Goal: Navigation & Orientation: Find specific page/section

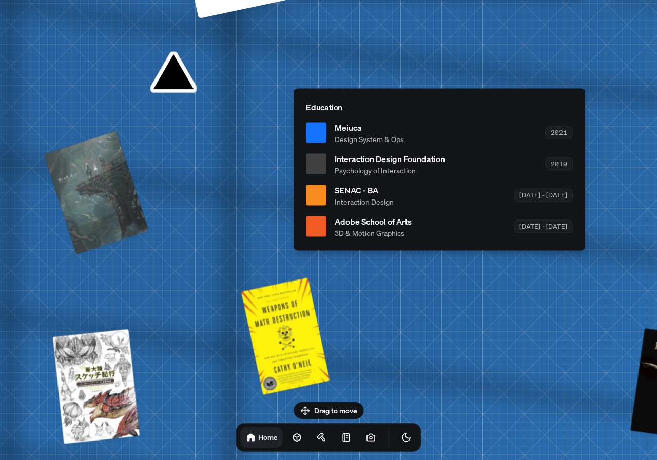
drag, startPoint x: 177, startPoint y: 98, endPoint x: 424, endPoint y: 195, distance: 265.1
click at [424, 195] on div "SENAC - BA Interaction Design [DATE] - [DATE]" at bounding box center [453, 195] width 238 height 23
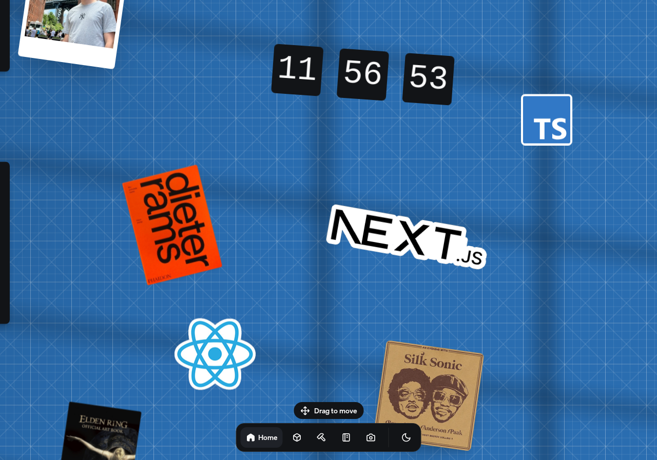
drag, startPoint x: 575, startPoint y: 213, endPoint x: 0, endPoint y: 286, distance: 579.6
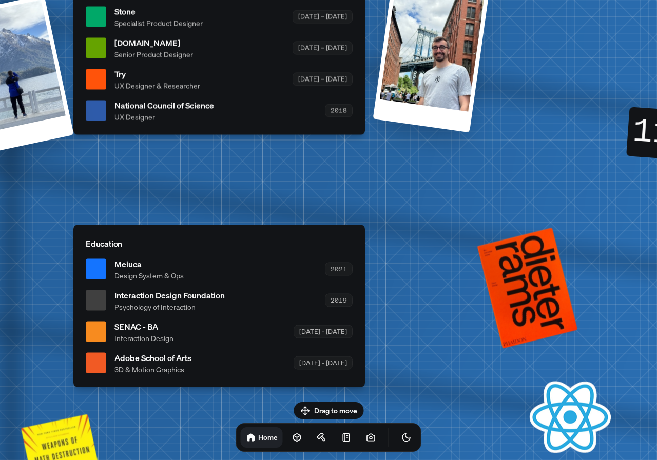
drag, startPoint x: 301, startPoint y: 183, endPoint x: 656, endPoint y: 246, distance: 360.5
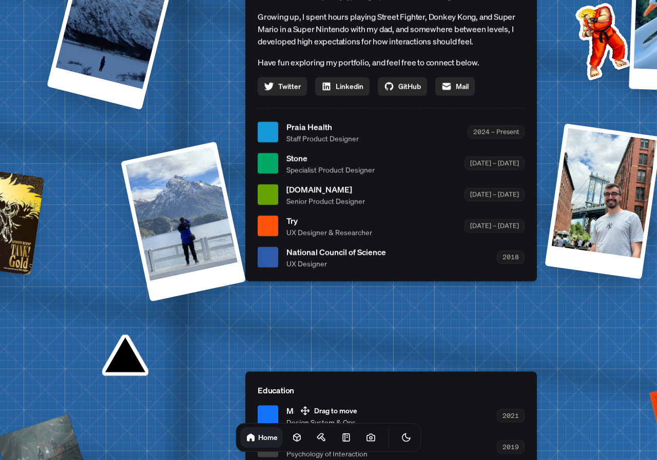
drag, startPoint x: 110, startPoint y: 201, endPoint x: 282, endPoint y: 348, distance: 225.9
click at [282, 348] on div "[PERSON_NAME] [PERSON_NAME] Design Engineer Welcome to my space on the internet…" at bounding box center [393, 132] width 1535 height 1344
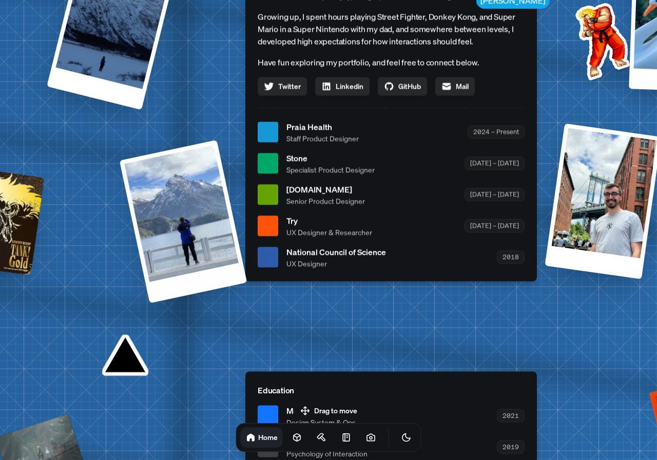
click at [180, 197] on div at bounding box center [184, 222] width 128 height 164
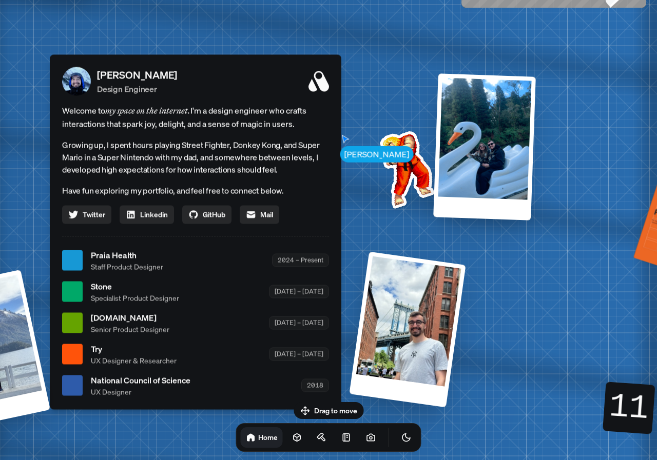
drag, startPoint x: 414, startPoint y: 205, endPoint x: 218, endPoint y: 334, distance: 234.7
click at [218, 334] on div "[DOMAIN_NAME] Senior Product Designer [DATE] – [DATE]" at bounding box center [210, 322] width 238 height 23
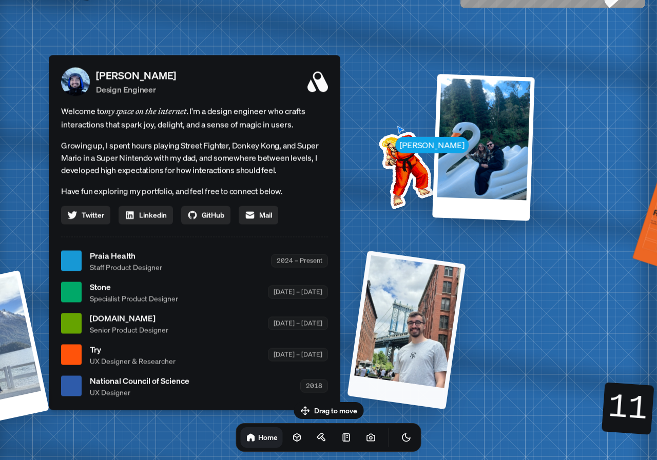
drag, startPoint x: 439, startPoint y: 328, endPoint x: 418, endPoint y: 327, distance: 20.5
click at [438, 328] on div at bounding box center [406, 329] width 118 height 158
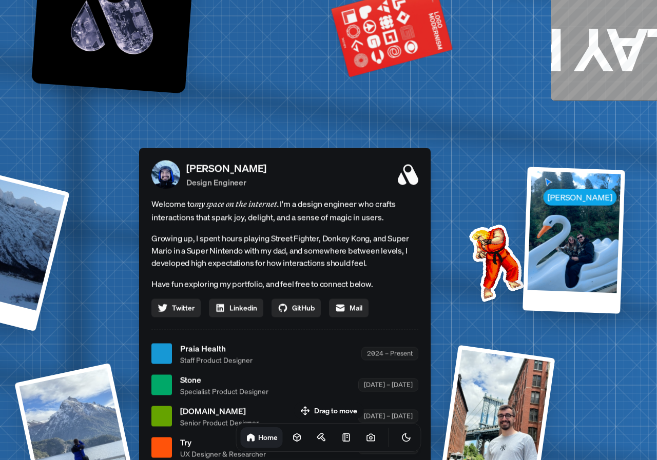
drag, startPoint x: 285, startPoint y: 233, endPoint x: 375, endPoint y: 326, distance: 129.5
click at [375, 326] on div "[PERSON_NAME] Design Engineer Welcome to my space on the internet. I'm a design…" at bounding box center [284, 325] width 291 height 355
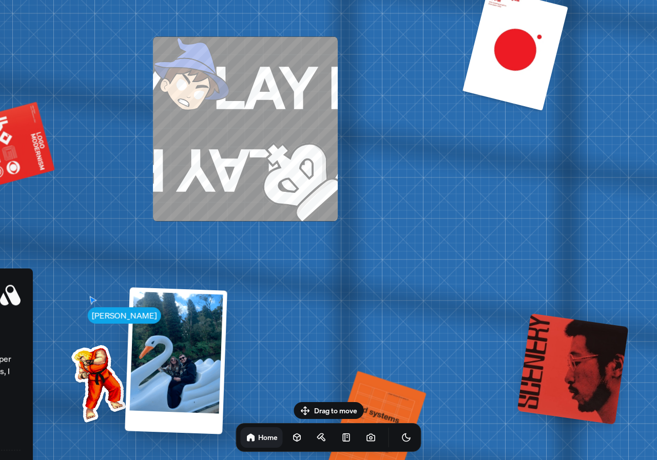
drag, startPoint x: 398, startPoint y: 230, endPoint x: 0, endPoint y: 369, distance: 420.9
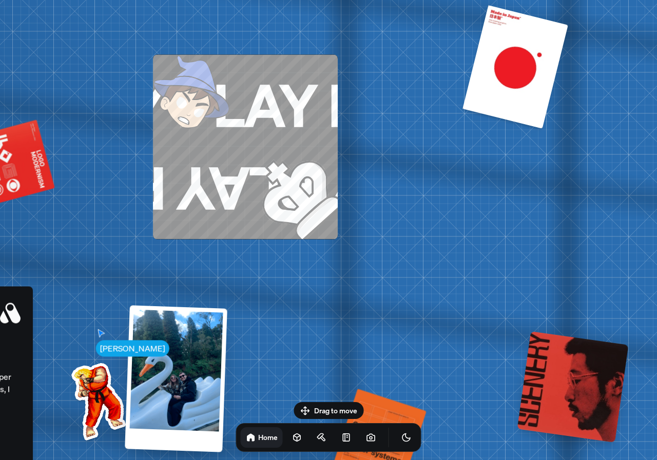
click at [341, 410] on div "Drag to move Home" at bounding box center [329, 427] width 202 height 50
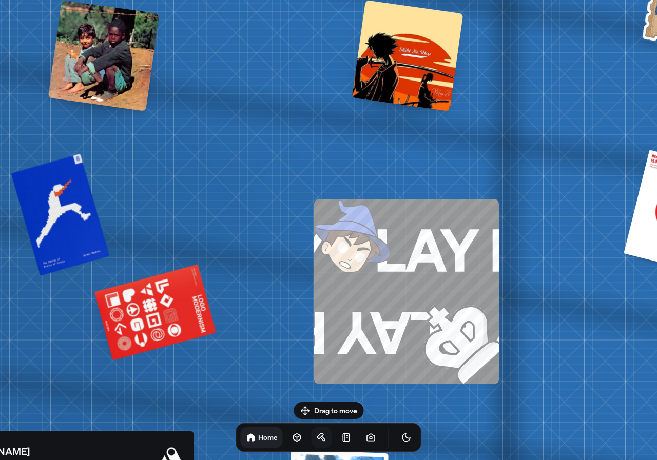
drag, startPoint x: 226, startPoint y: 296, endPoint x: 306, endPoint y: 433, distance: 158.4
click at [382, 0] on body "[PERSON_NAME] [PERSON_NAME] Design Engineer Welcome to my space on the internet…" at bounding box center [328, 0] width 657 height 0
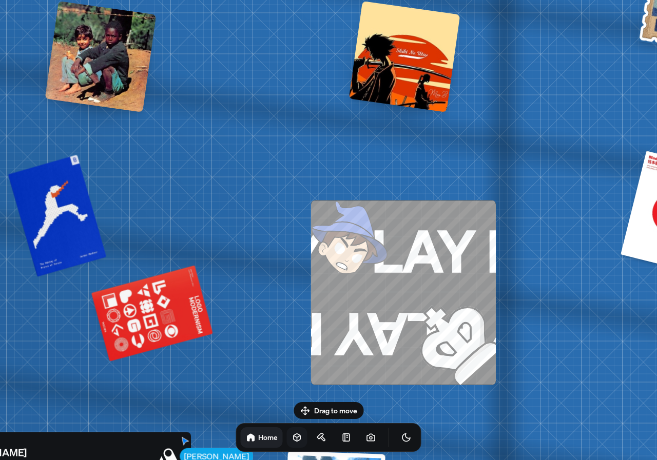
click at [287, 441] on link at bounding box center [297, 437] width 21 height 21
